Goal: Book appointment/travel/reservation

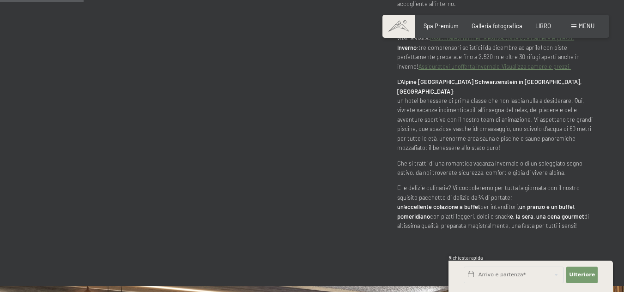
scroll to position [600, 0]
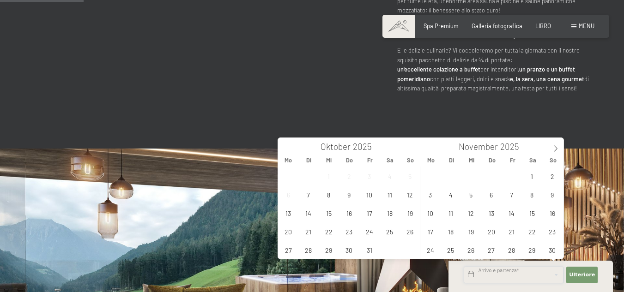
click at [504, 277] on input "text" at bounding box center [514, 275] width 100 height 17
click at [554, 145] on icon at bounding box center [555, 148] width 6 height 6
click at [535, 176] on span "6" at bounding box center [532, 176] width 18 height 18
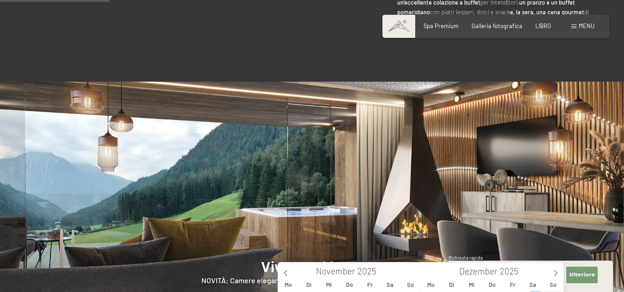
scroll to position [785, 0]
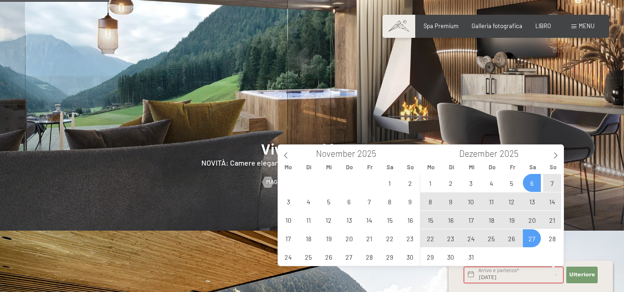
click at [502, 276] on input "[DATE]" at bounding box center [514, 275] width 100 height 17
click at [557, 277] on input "[DATE]" at bounding box center [514, 275] width 100 height 17
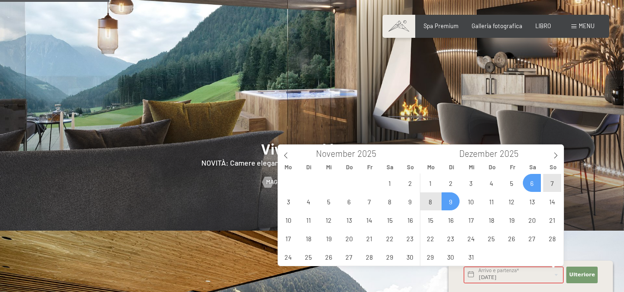
click at [449, 199] on span "9" at bounding box center [450, 202] width 18 height 18
type input "[DATE] - Di. [DATE]"
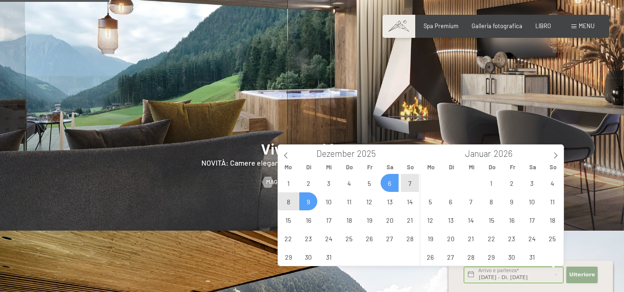
click at [581, 276] on font "Ulteriore" at bounding box center [582, 275] width 26 height 6
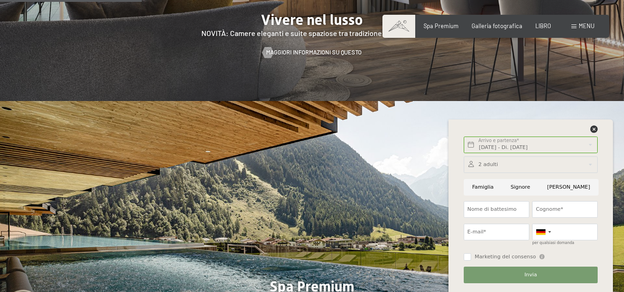
scroll to position [1016, 0]
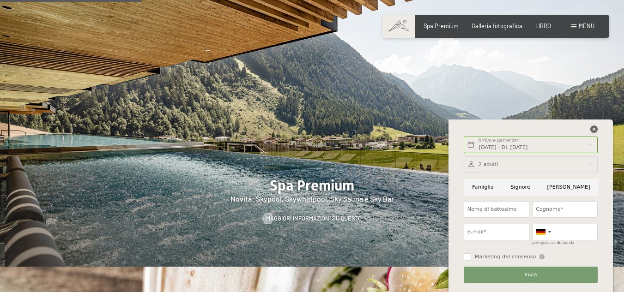
click at [591, 128] on icon at bounding box center [593, 129] width 7 height 7
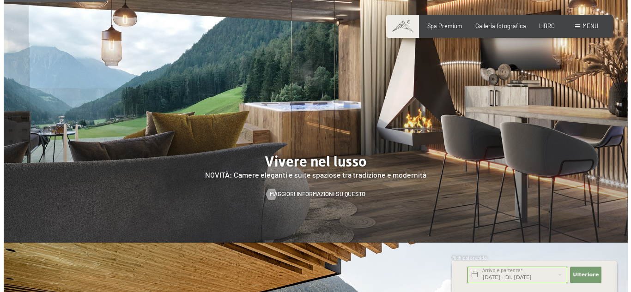
scroll to position [739, 0]
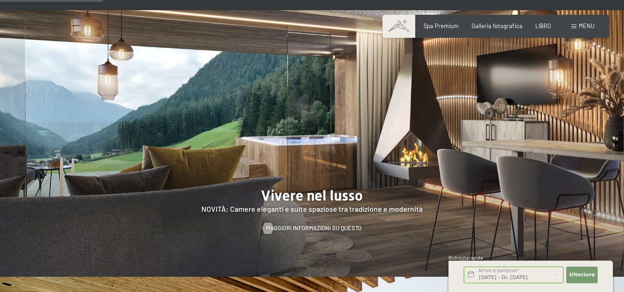
click at [581, 25] on font "menu" at bounding box center [586, 25] width 16 height 7
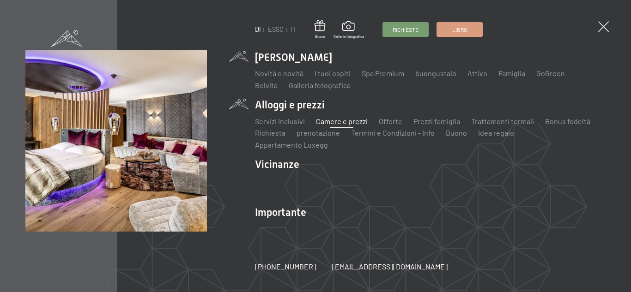
click at [326, 125] on font "Camere e prezzi" at bounding box center [342, 121] width 52 height 9
click at [398, 126] on font "Offerte" at bounding box center [391, 121] width 24 height 9
click at [387, 126] on font "Offerte" at bounding box center [391, 121] width 24 height 9
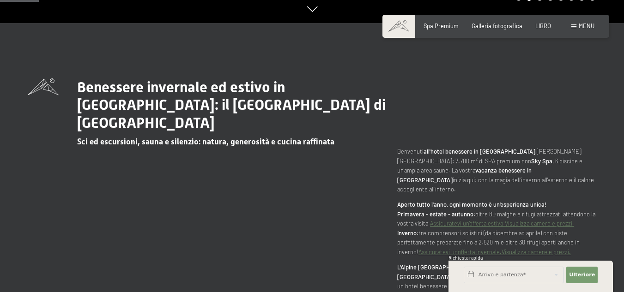
click at [587, 24] on font "menu" at bounding box center [586, 25] width 16 height 7
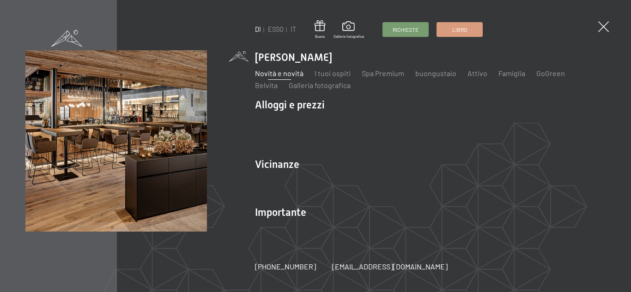
click at [270, 78] on font "Novità e novità" at bounding box center [279, 73] width 48 height 9
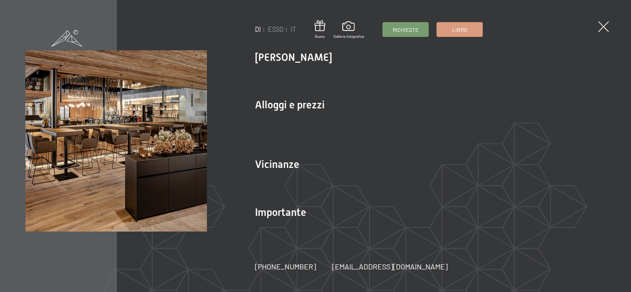
drag, startPoint x: 256, startPoint y: 79, endPoint x: 249, endPoint y: 66, distance: 15.5
click at [256, 78] on font "Novità e novità" at bounding box center [279, 73] width 48 height 9
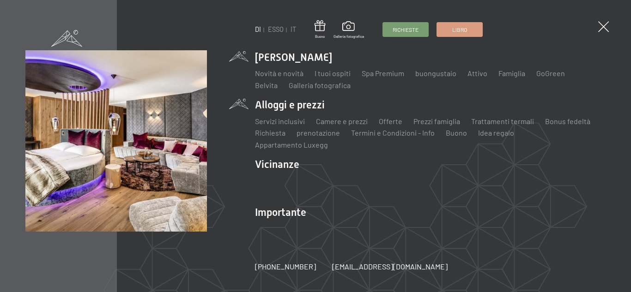
click at [307, 107] on li "Alloggi e prezzi Servizi inclusivi Camere e prezzi lista Offerte lista Prezzi f…" at bounding box center [430, 124] width 350 height 52
click at [350, 126] on font "Camere e prezzi" at bounding box center [342, 121] width 52 height 9
click at [355, 126] on font "Camere e prezzi" at bounding box center [342, 121] width 52 height 9
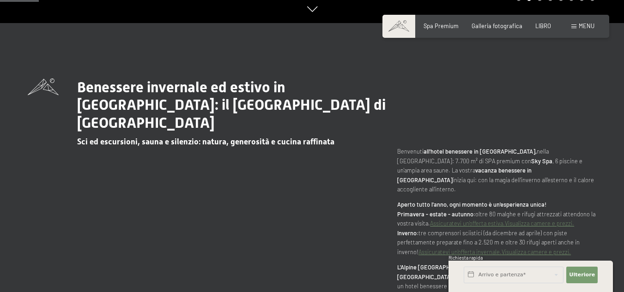
click at [571, 26] on span at bounding box center [573, 26] width 5 height 4
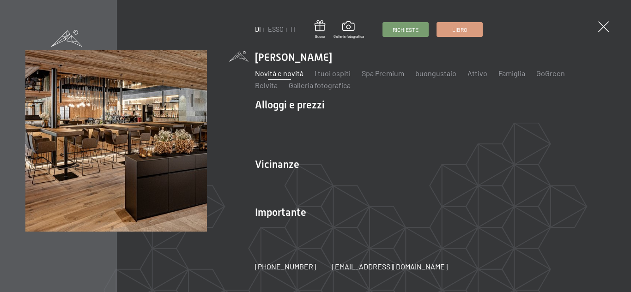
click at [277, 78] on font "Novità e novità" at bounding box center [279, 73] width 48 height 9
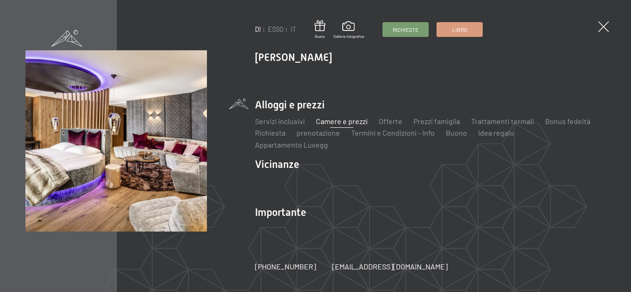
click at [331, 126] on font "Camere e prezzi" at bounding box center [342, 121] width 52 height 9
click at [387, 126] on font "Offerte" at bounding box center [391, 121] width 24 height 9
click at [384, 125] on font "Offerte" at bounding box center [391, 121] width 24 height 9
